Goal: Register for event/course

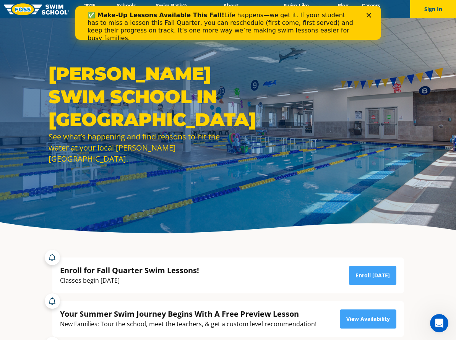
click at [370, 15] on icon "Close" at bounding box center [368, 15] width 5 height 5
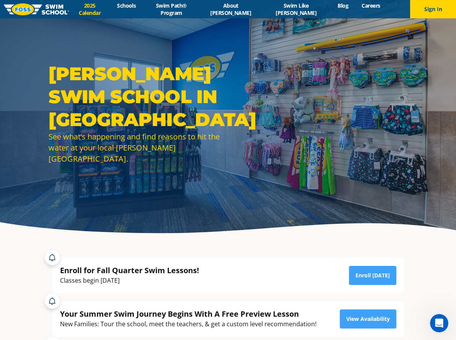
click at [110, 10] on link "2025 Calendar" at bounding box center [89, 9] width 41 height 15
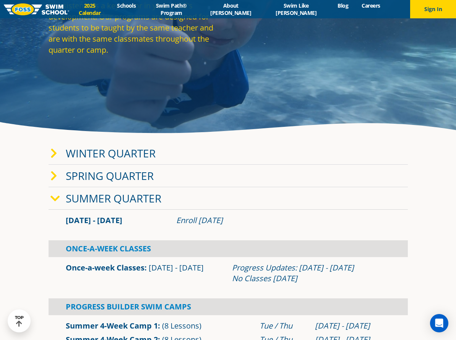
scroll to position [100, 0]
click at [53, 198] on icon at bounding box center [55, 198] width 10 height 11
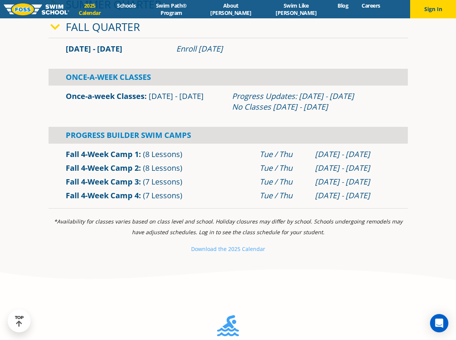
scroll to position [295, 0]
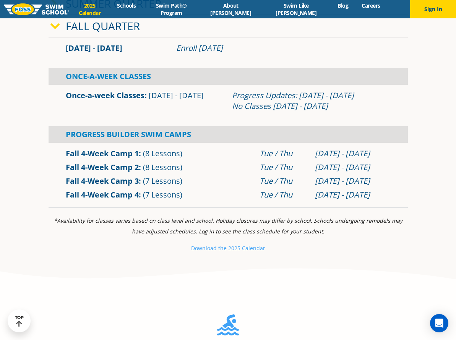
click at [128, 154] on link "Fall 4-Week Camp 1" at bounding box center [102, 153] width 73 height 10
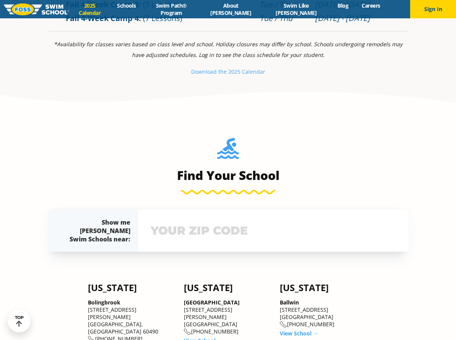
scroll to position [736, 0]
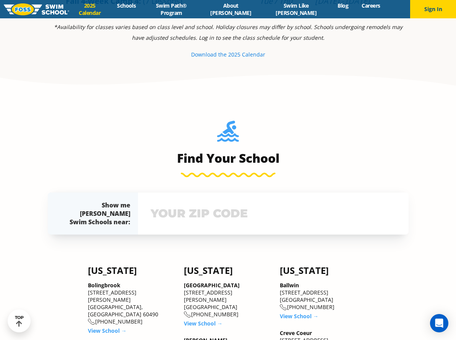
click at [230, 55] on small "e 2025 Calendar" at bounding box center [245, 54] width 42 height 7
